Goal: Obtain resource: Download file/media

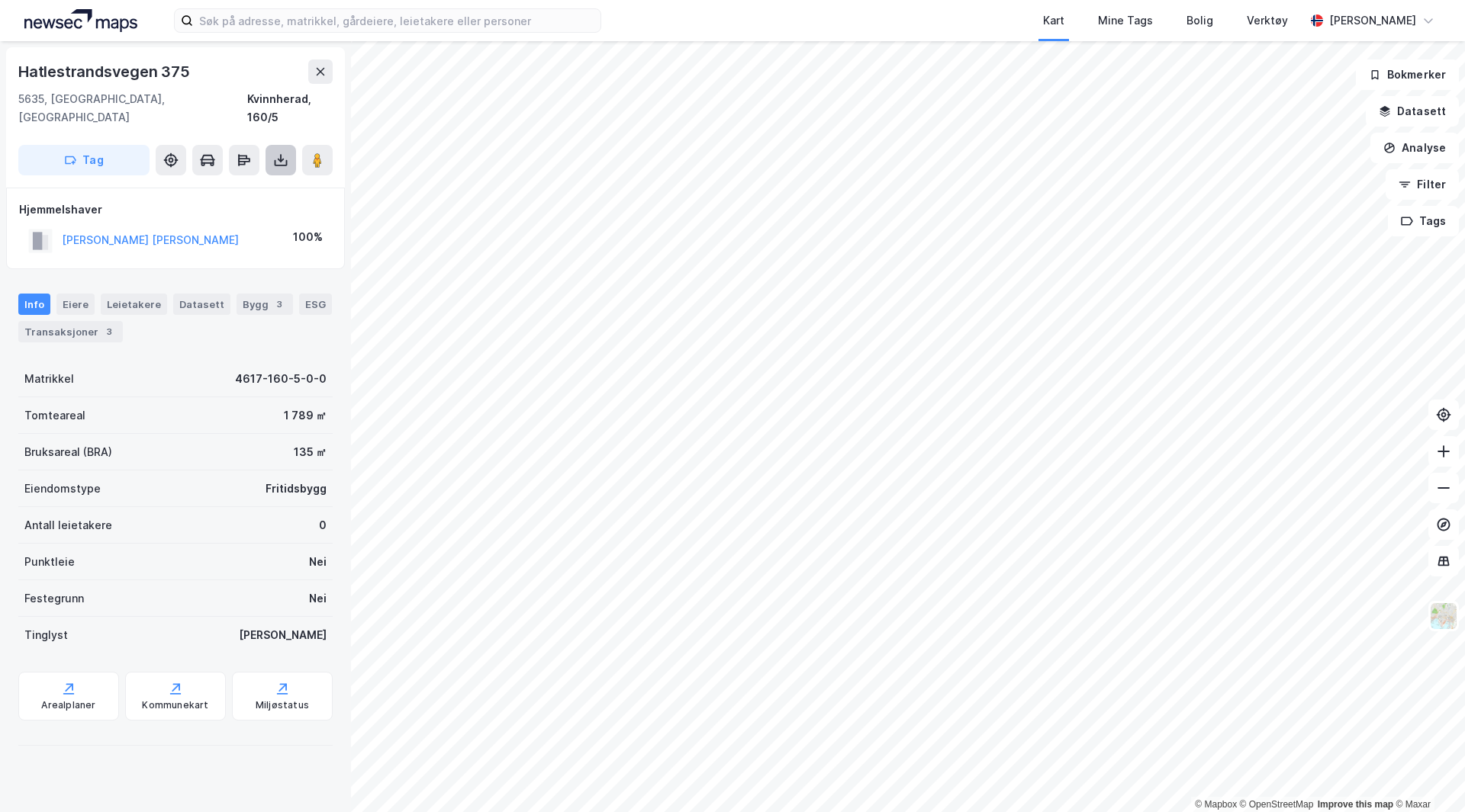
click at [280, 158] on icon at bounding box center [281, 160] width 6 height 4
click at [218, 185] on div "Last ned grunnbok" at bounding box center [205, 190] width 88 height 12
click at [282, 153] on icon at bounding box center [280, 160] width 15 height 15
click at [246, 178] on div "Last ned grunnbok" at bounding box center [215, 190] width 162 height 25
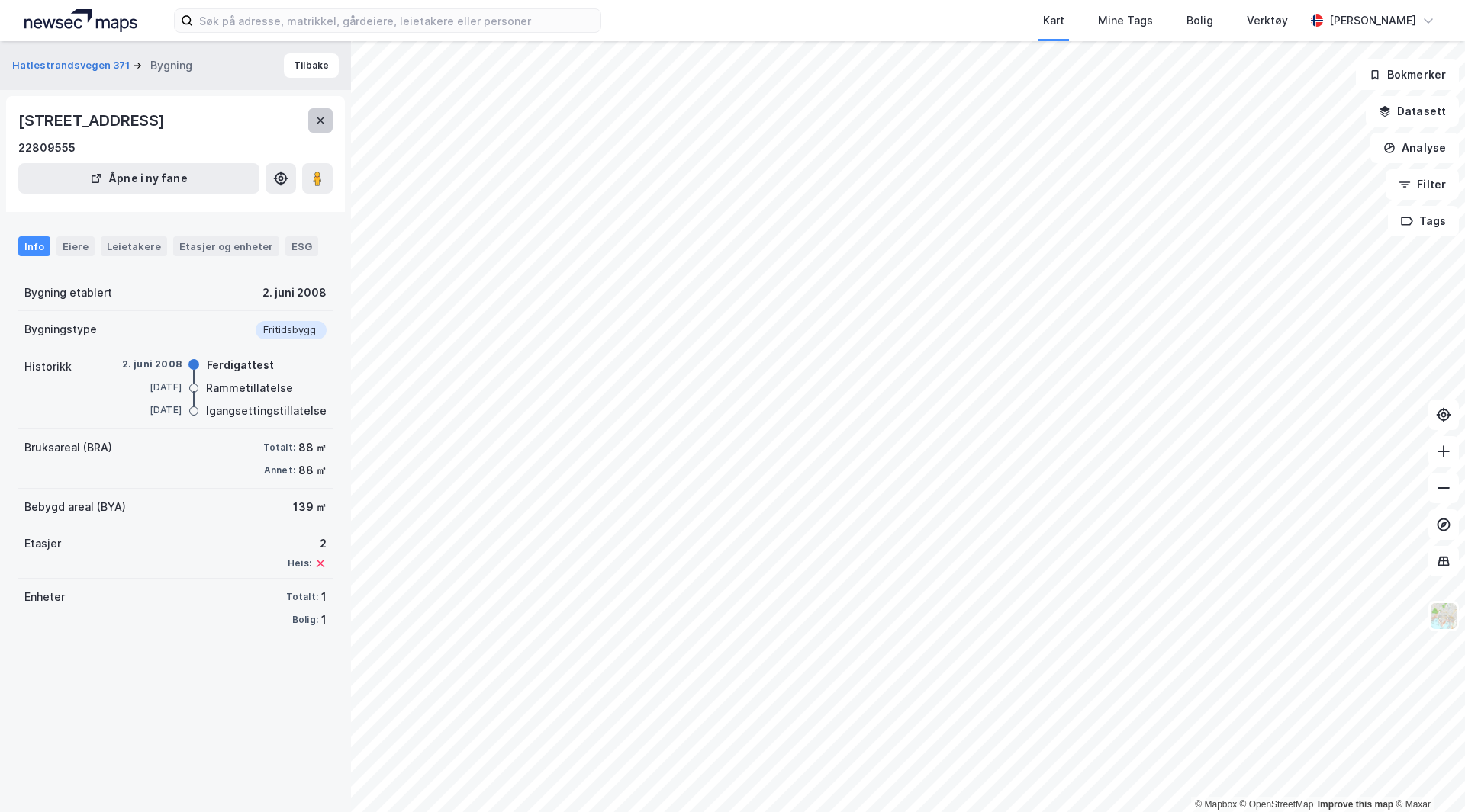
click at [321, 123] on button at bounding box center [320, 120] width 25 height 25
